Goal: Book appointment/travel/reservation

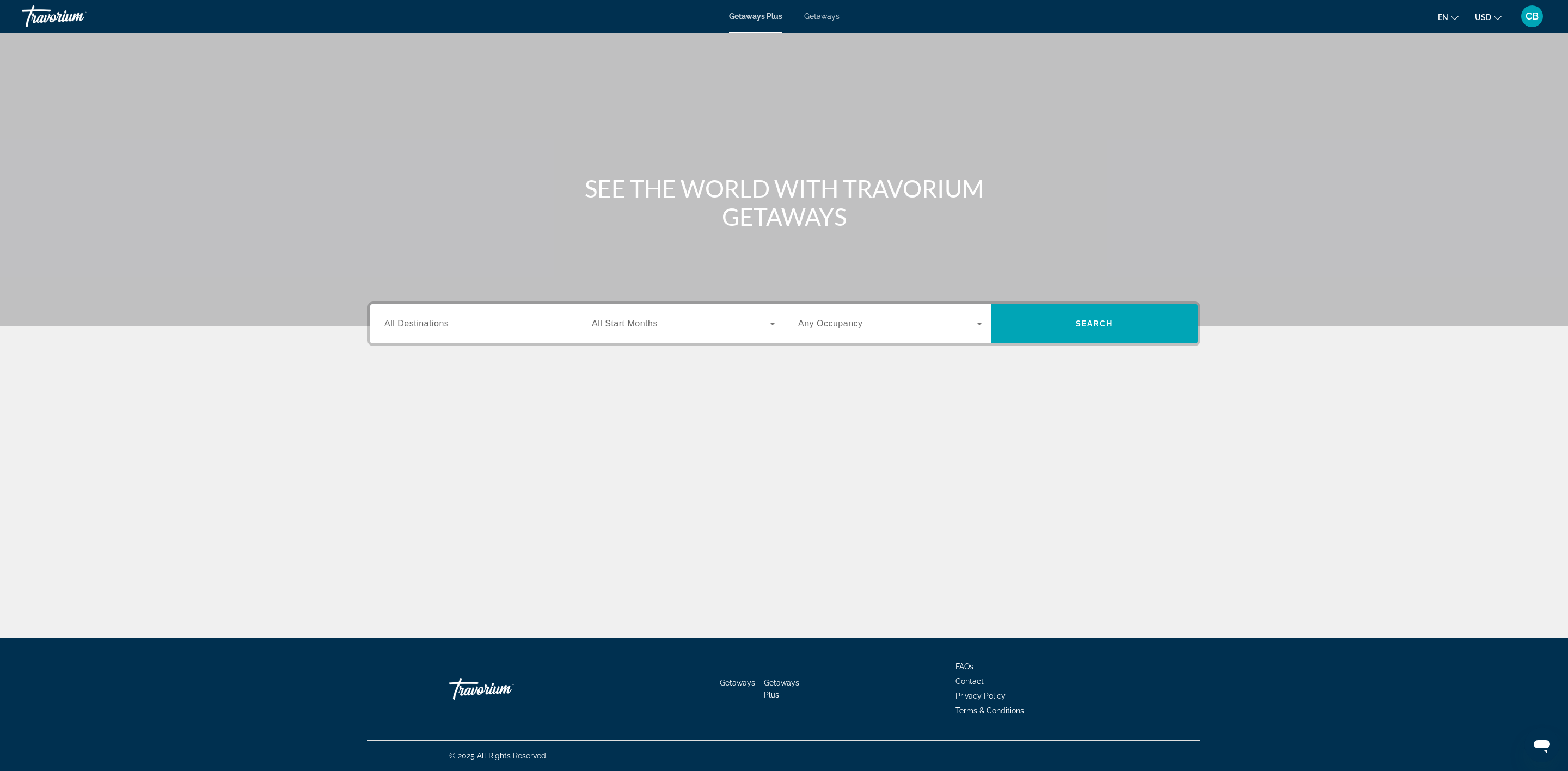
click at [440, 323] on span "All Destinations" at bounding box center [416, 323] width 65 height 9
click at [440, 323] on input "Destination All Destinations" at bounding box center [476, 324] width 184 height 13
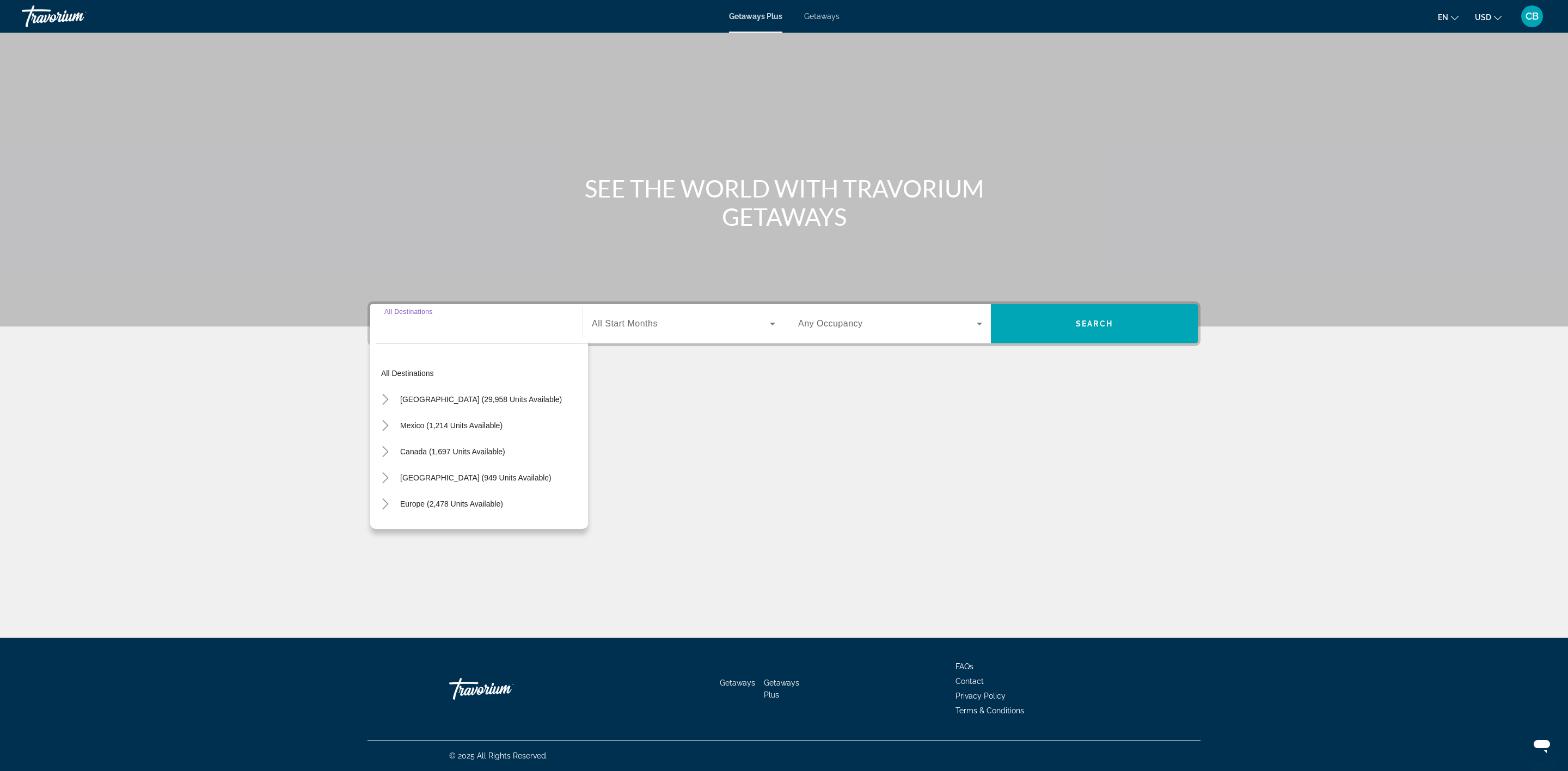
click at [415, 330] on input "Destination All Destinations" at bounding box center [476, 324] width 184 height 13
click at [392, 507] on mat-icon "Toggle Europe (2,478 units available)" at bounding box center [385, 504] width 19 height 19
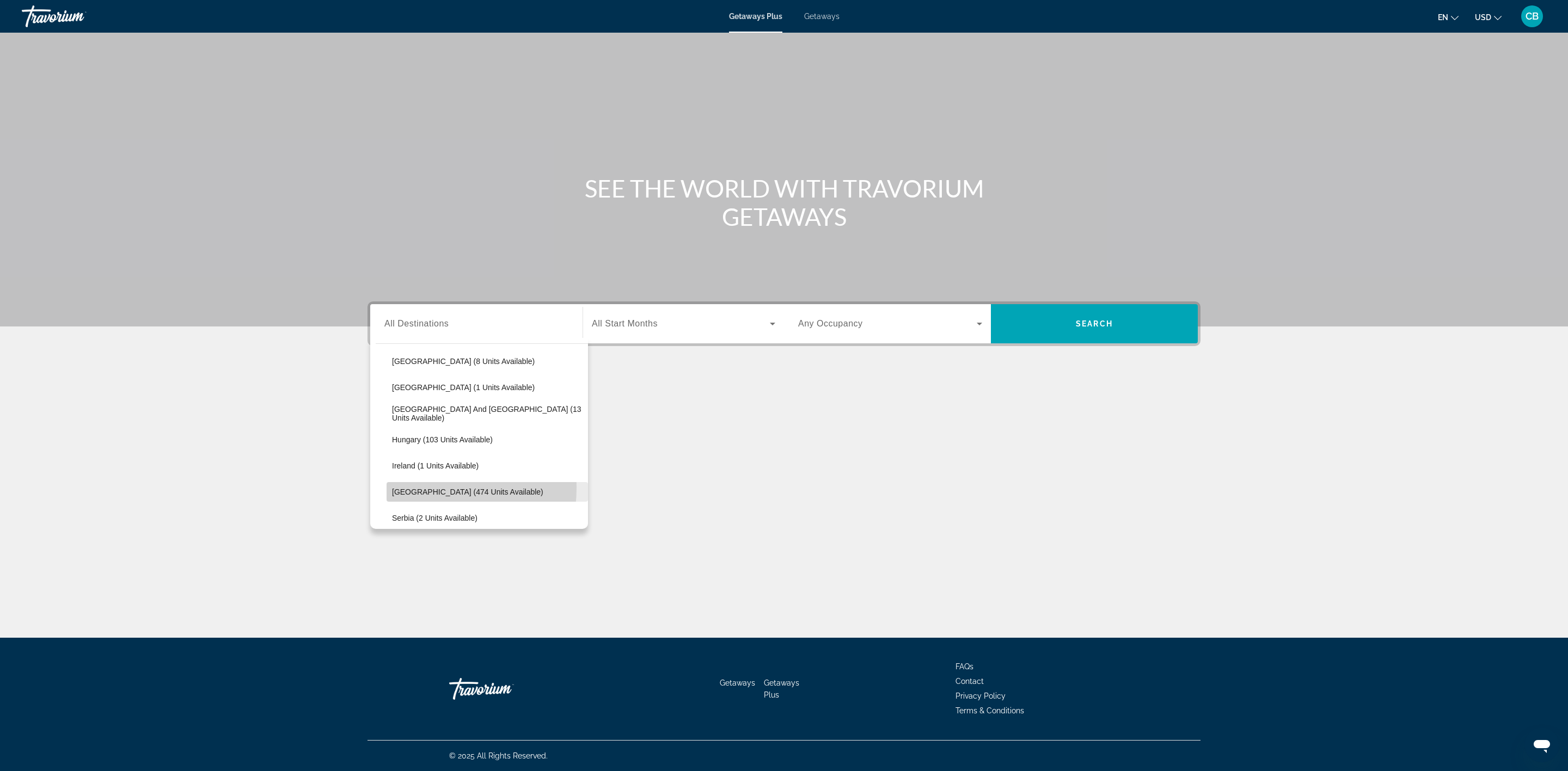
click at [405, 487] on span "[GEOGRAPHIC_DATA] (474 units available)" at bounding box center [467, 492] width 152 height 9
type input "**********"
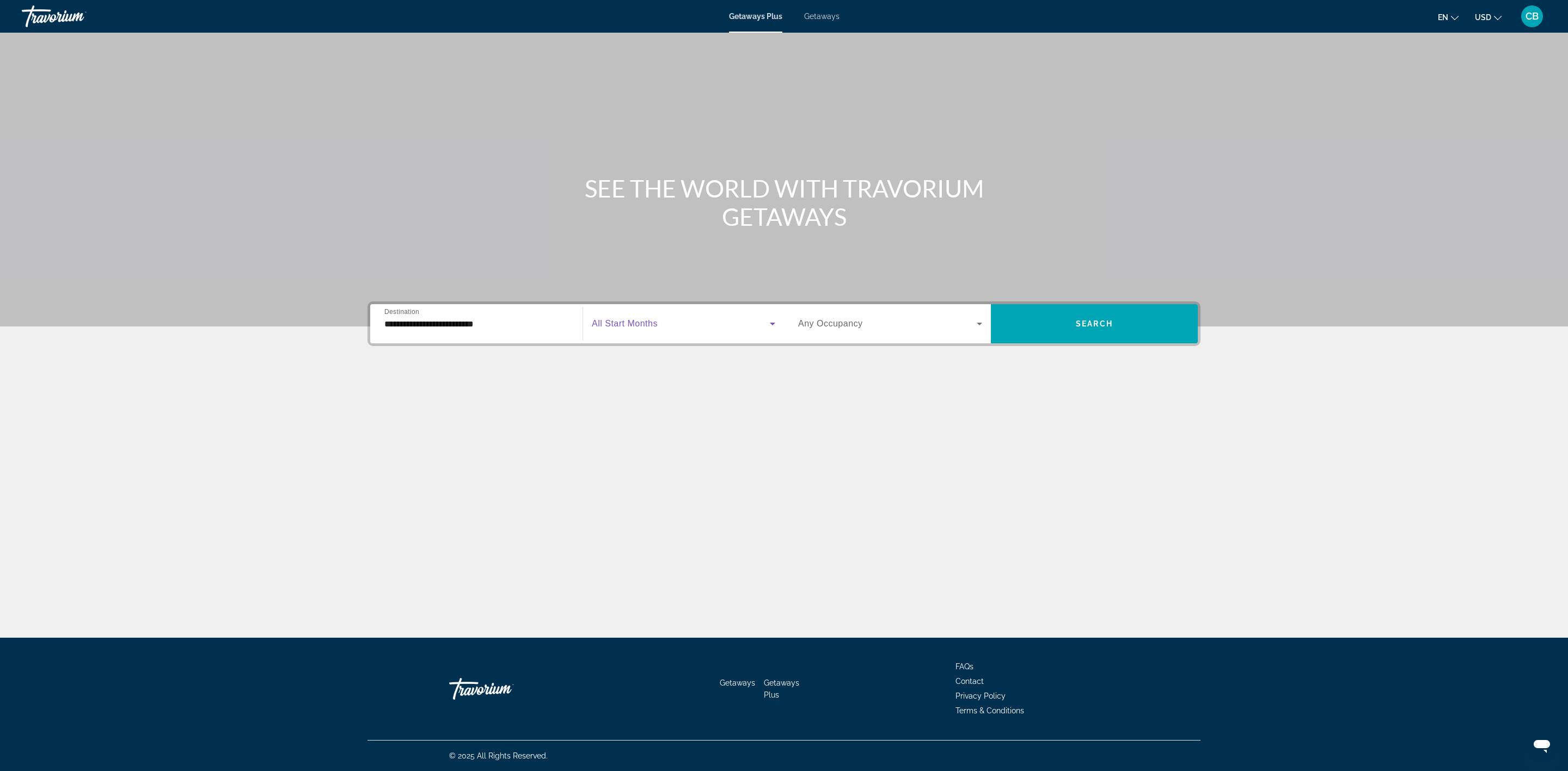
click at [751, 320] on span "Search widget" at bounding box center [681, 323] width 178 height 13
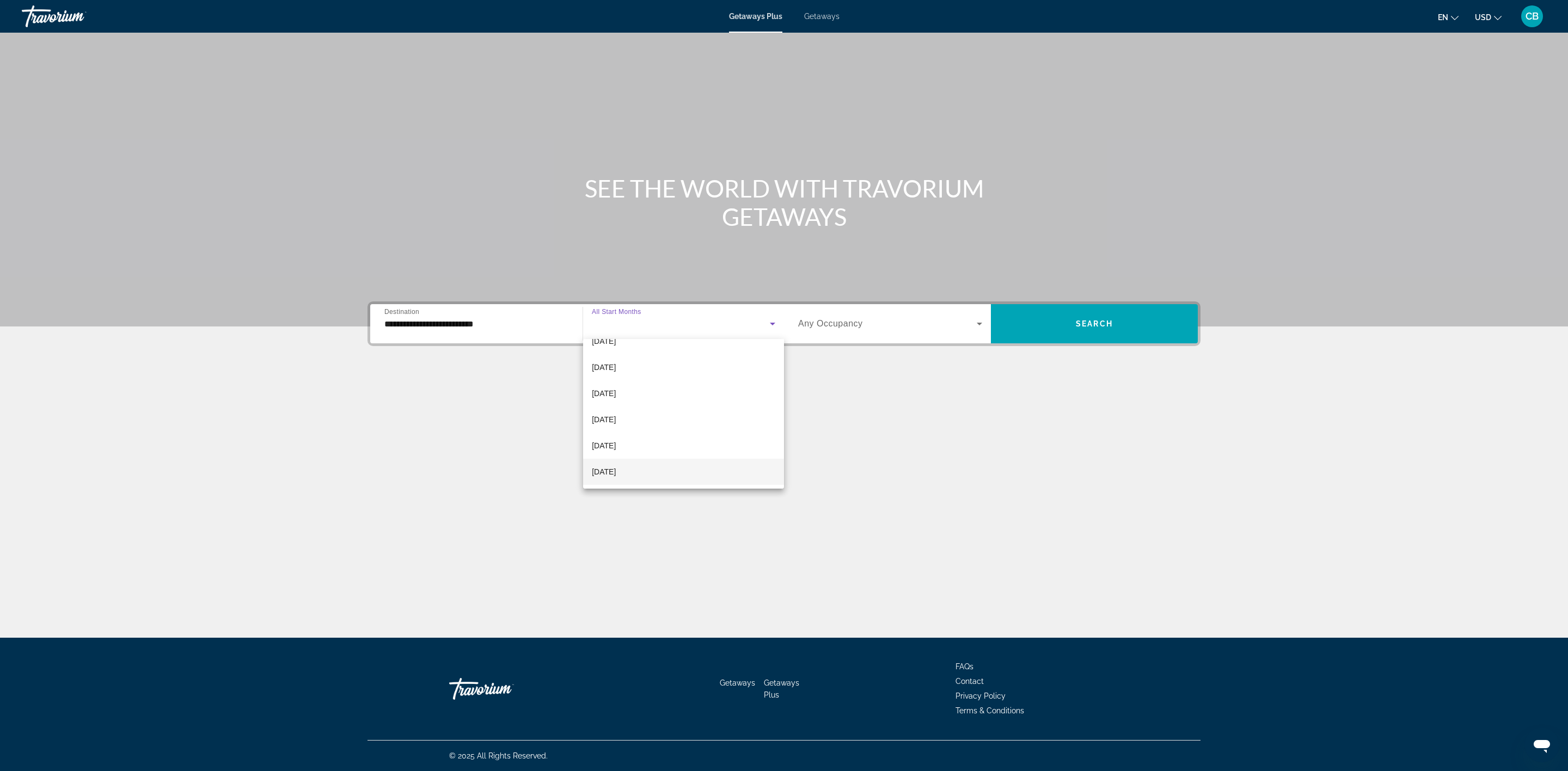
scroll to position [144, 0]
click at [616, 420] on span "[DATE]" at bounding box center [603, 421] width 24 height 13
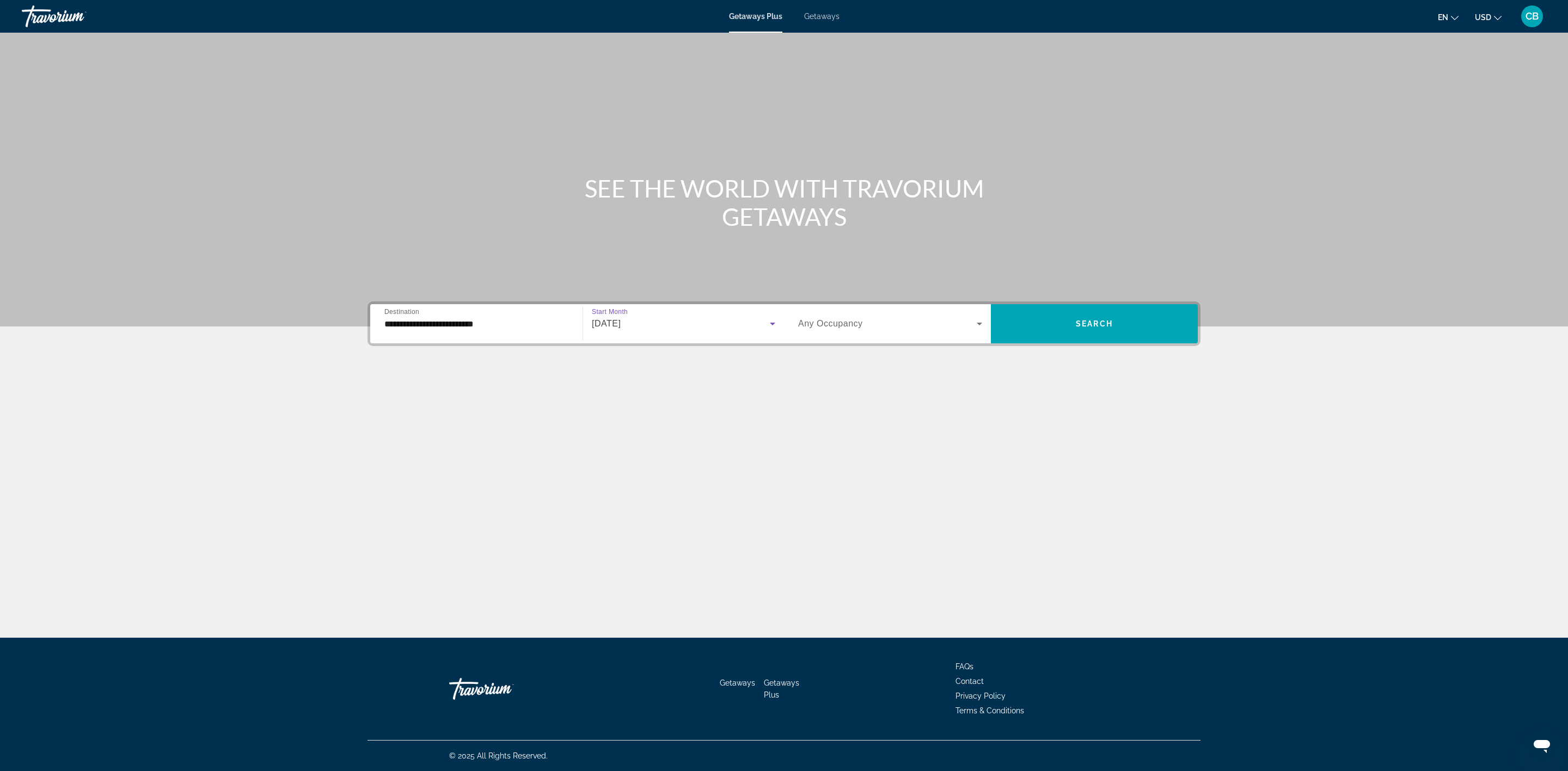
click at [881, 324] on span "Search widget" at bounding box center [887, 323] width 178 height 13
click at [825, 435] on span "4 Travelers" at bounding box center [817, 434] width 38 height 13
click at [1069, 325] on span "Search widget" at bounding box center [1094, 324] width 207 height 26
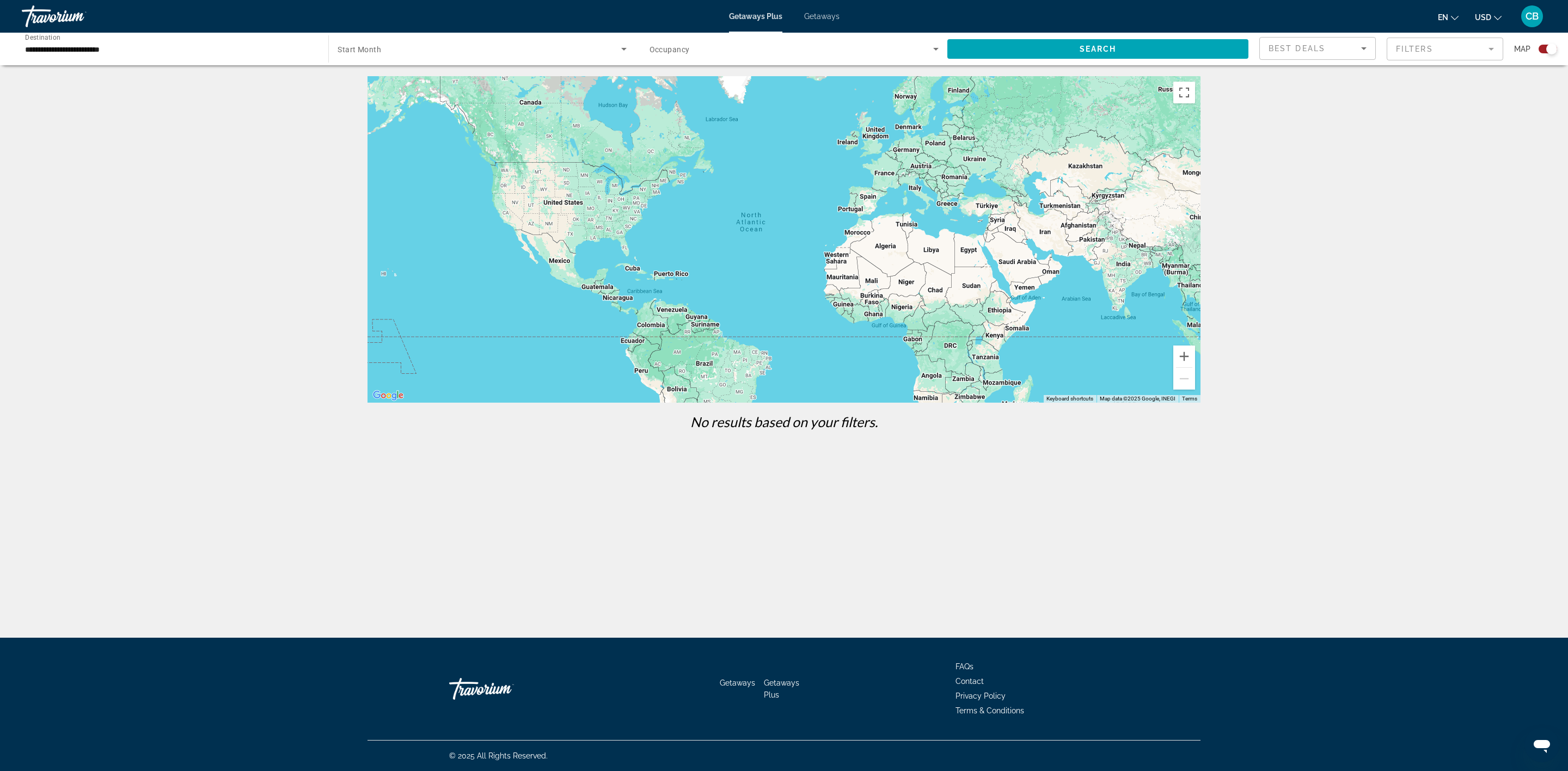
click at [936, 351] on div "Main content" at bounding box center [784, 239] width 833 height 327
click at [1539, 53] on div "Search widget" at bounding box center [1544, 49] width 27 height 9
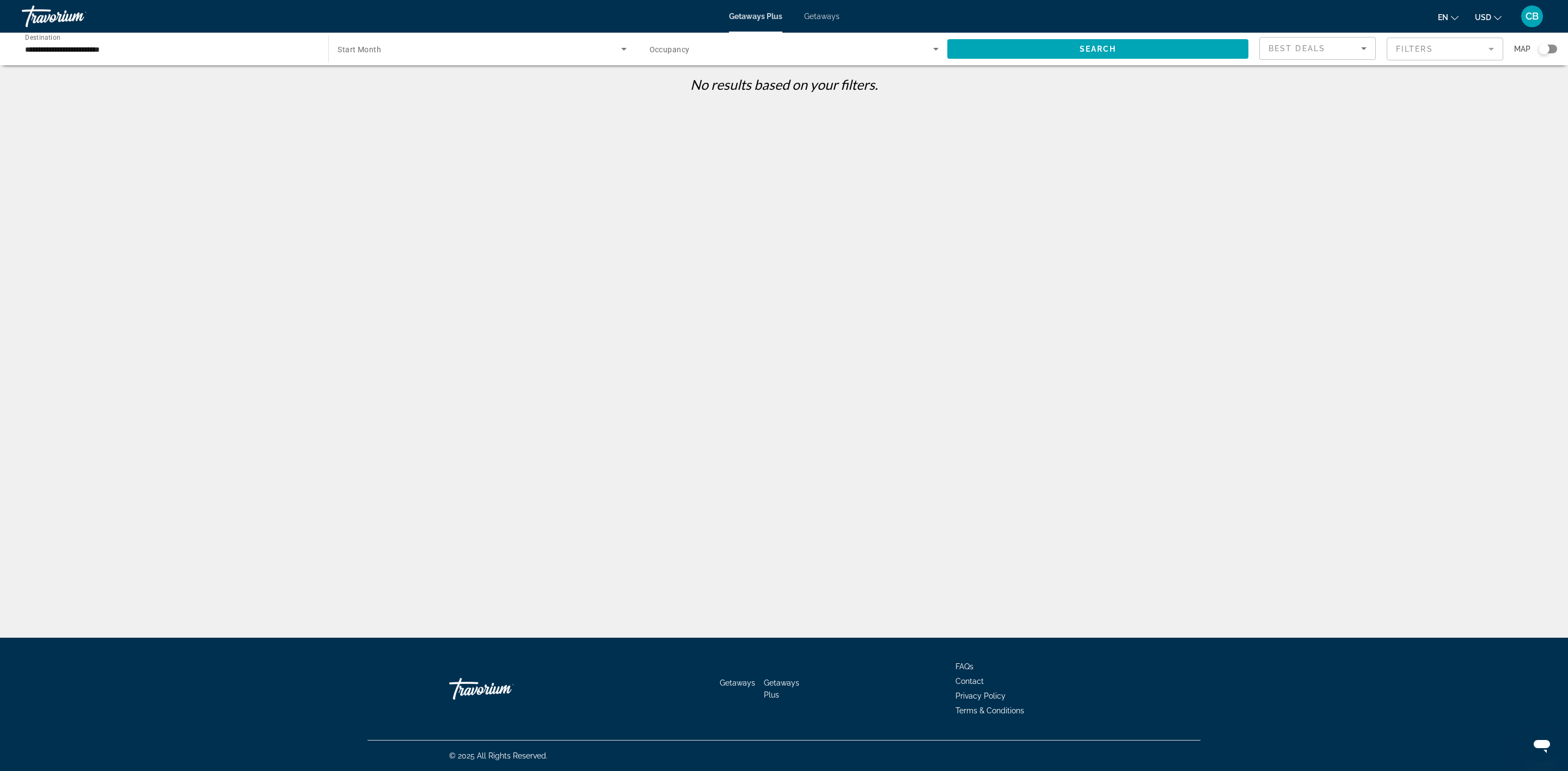
click at [1544, 52] on div "Search widget" at bounding box center [1544, 49] width 11 height 11
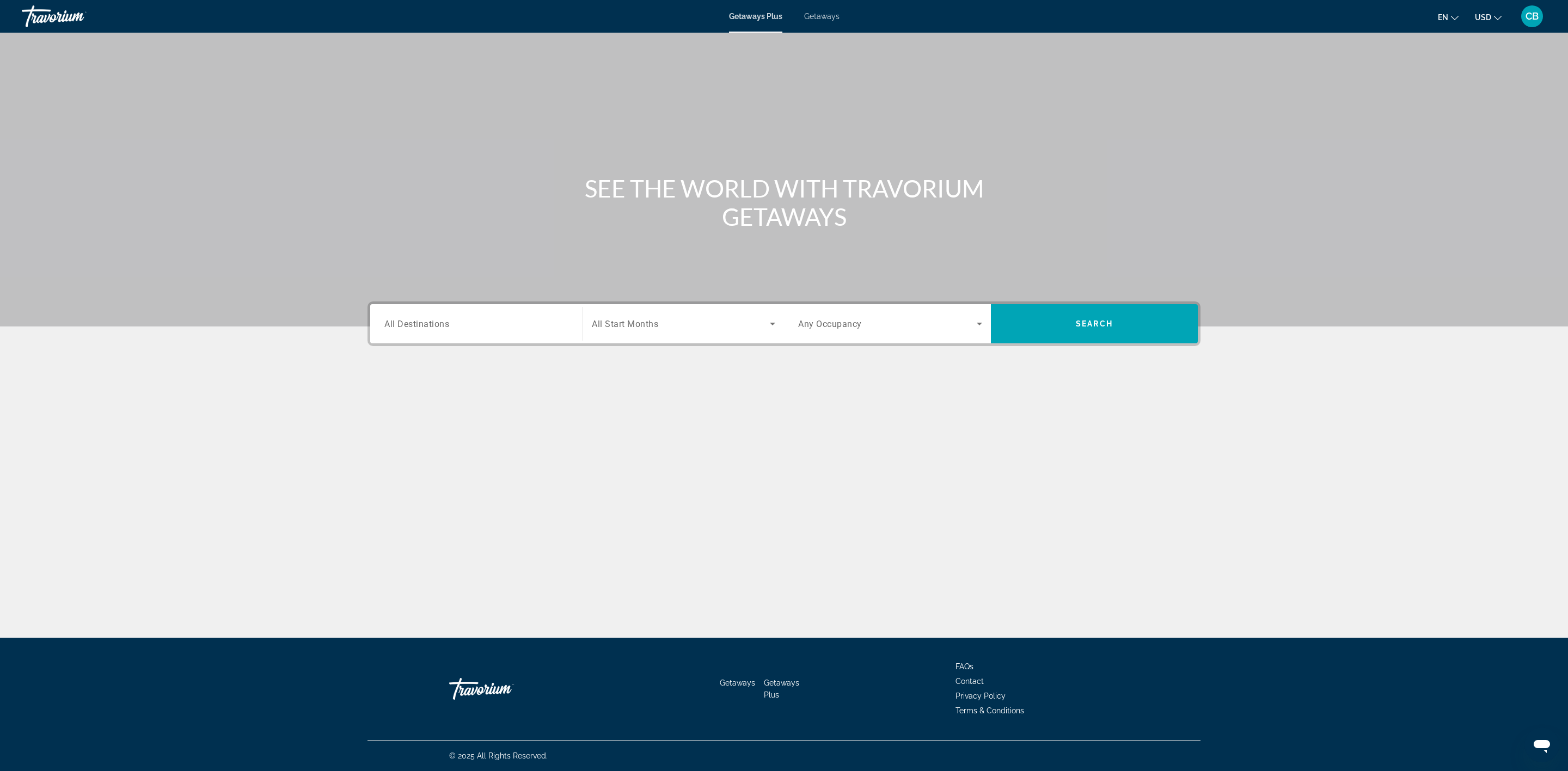
click at [38, 18] on div "Travorium" at bounding box center [76, 16] width 109 height 29
click at [1454, 18] on icon "Change language" at bounding box center [1455, 18] width 8 height 4
click at [1487, 16] on span "USD" at bounding box center [1483, 17] width 16 height 9
click at [1322, 103] on div "Main content" at bounding box center [784, 163] width 1568 height 327
click at [771, 683] on span "Getaways Plus" at bounding box center [782, 689] width 35 height 21
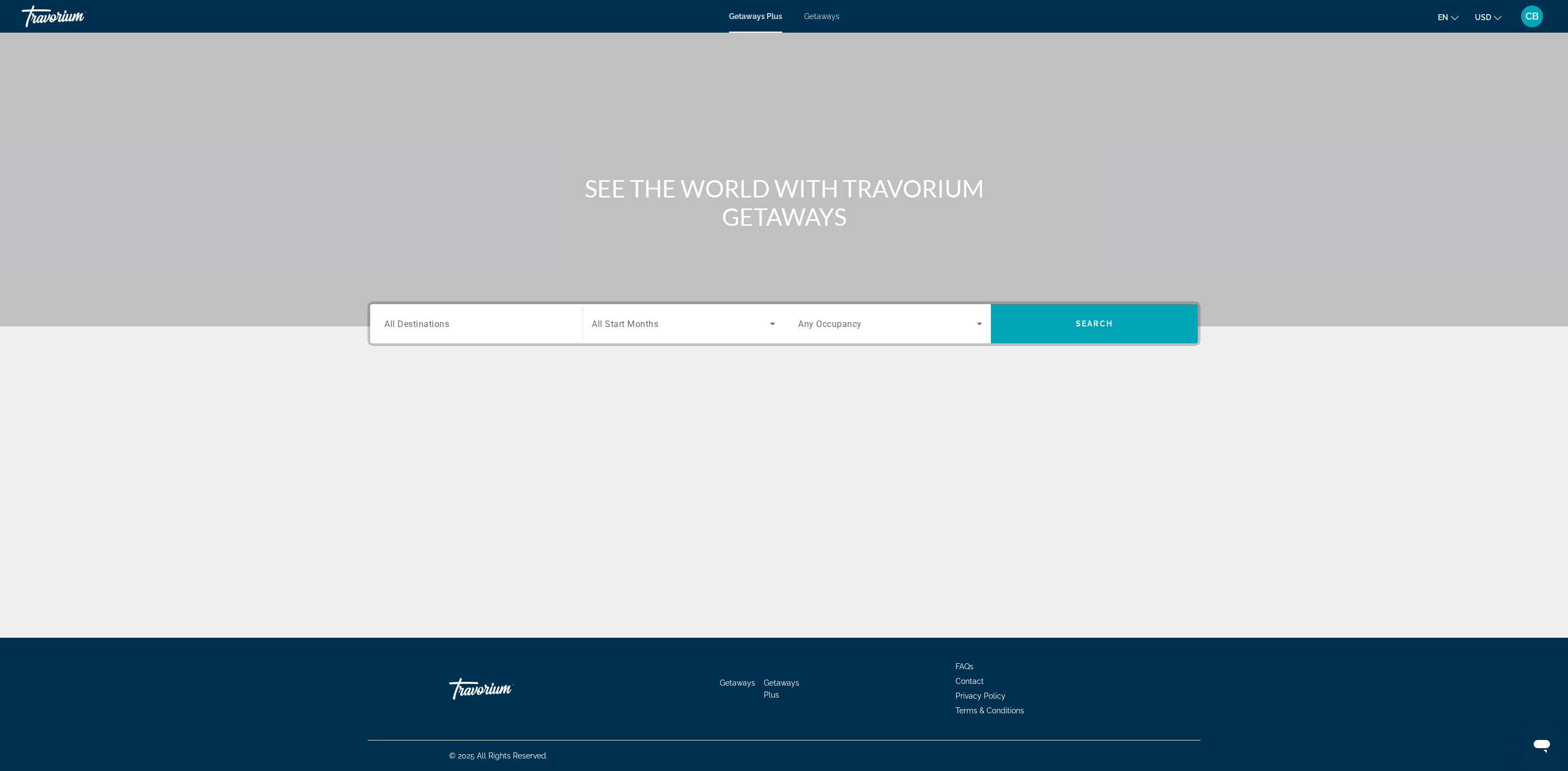
click at [737, 683] on span "Getaways" at bounding box center [737, 683] width 35 height 9
click at [820, 18] on span "Getaways" at bounding box center [821, 16] width 36 height 9
click at [751, 16] on span "Getaways Plus" at bounding box center [755, 16] width 53 height 9
click at [63, 20] on div "Travorium" at bounding box center [76, 16] width 109 height 29
